Goal: Task Accomplishment & Management: Manage account settings

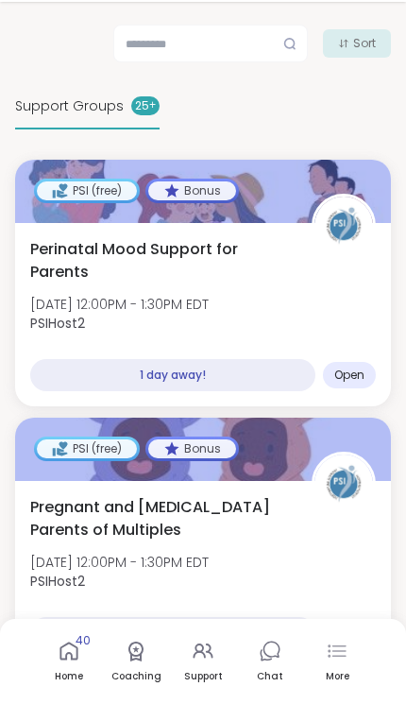
click at [343, 301] on div "Perinatal Mood Support for Parents Sun, Oct 12 | 12:00PM - 1:30PM EDT PSIHost2" at bounding box center [203, 291] width 346 height 106
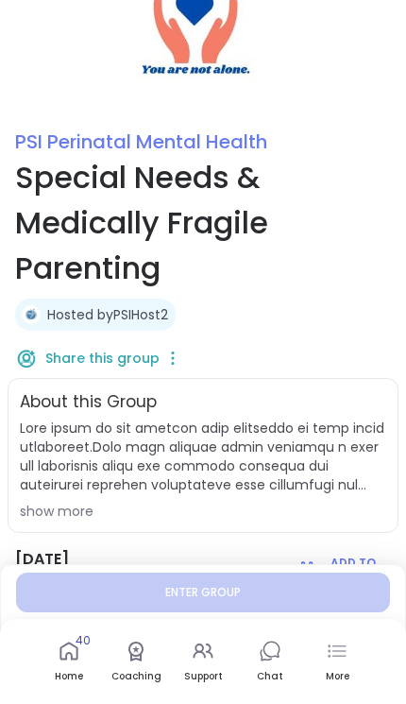
click at [175, 349] on icon at bounding box center [172, 358] width 19 height 26
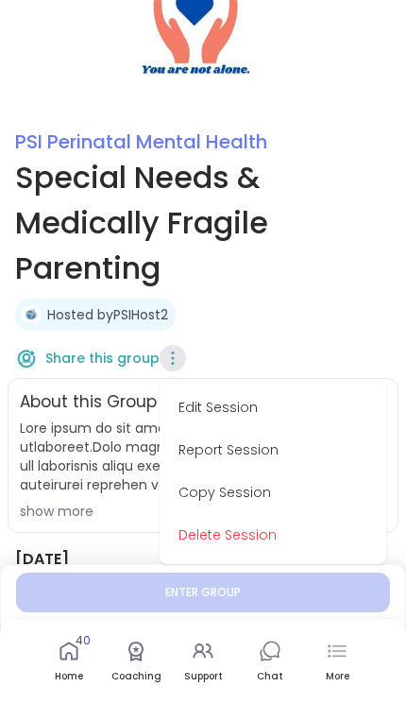
click at [283, 531] on button "Delete Session" at bounding box center [273, 535] width 212 height 43
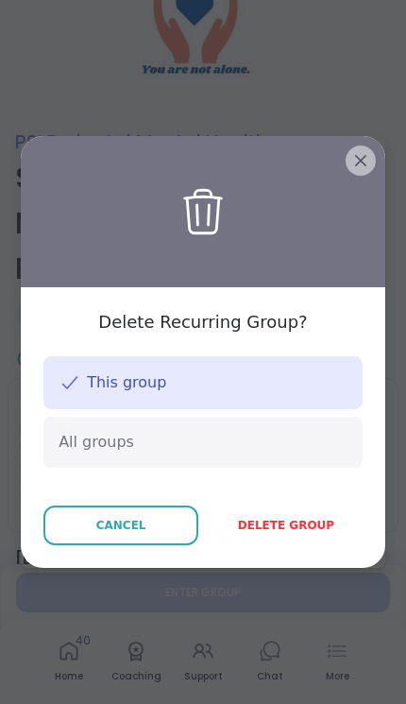
click at [324, 528] on span "Delete group" at bounding box center [286, 525] width 96 height 17
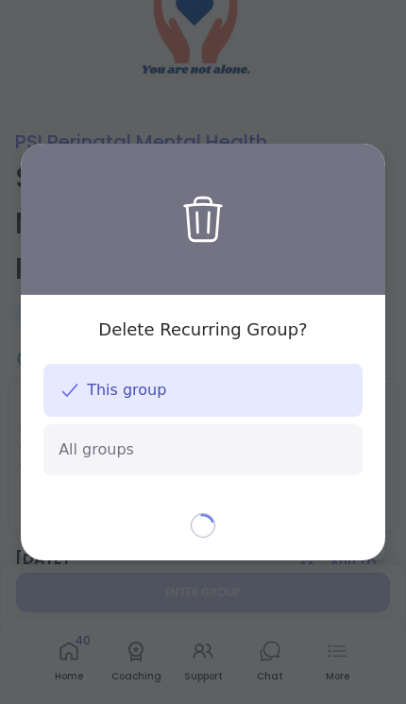
type textarea "*"
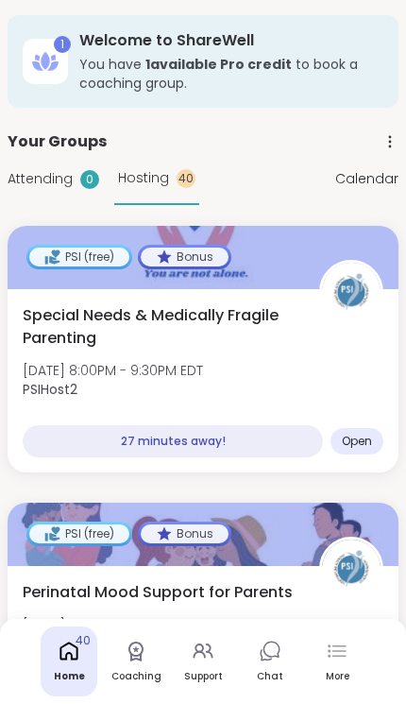
click at [316, 399] on div "Special Needs & Medically Fragile Parenting [DATE] 8:00PM - 9:30PM EDT PSIHost2" at bounding box center [203, 357] width 361 height 106
